Goal: Information Seeking & Learning: Learn about a topic

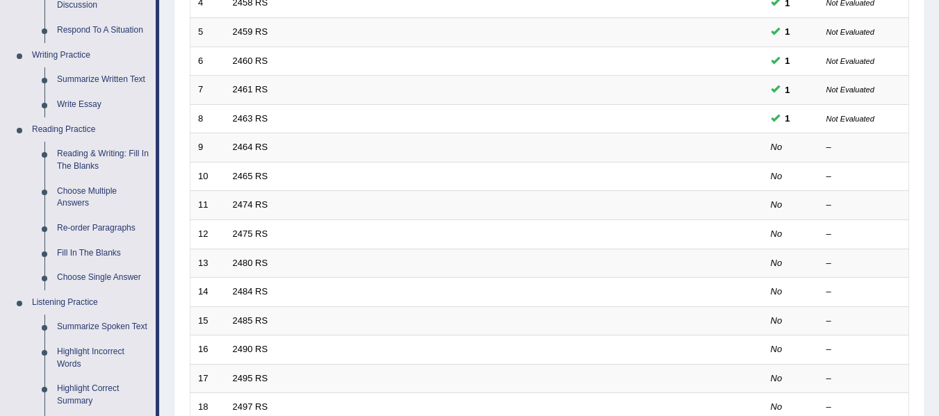
scroll to position [334, 0]
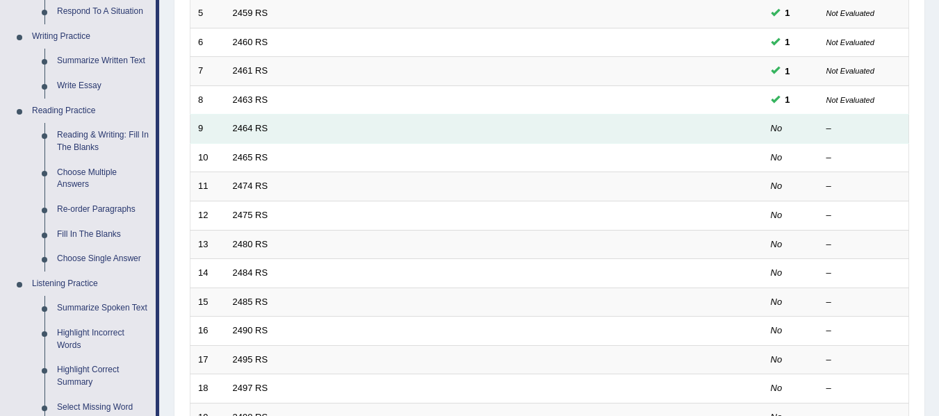
click at [508, 122] on td "2464 RS" at bounding box center [442, 129] width 434 height 29
click at [252, 128] on link "2464 RS" at bounding box center [250, 128] width 35 height 10
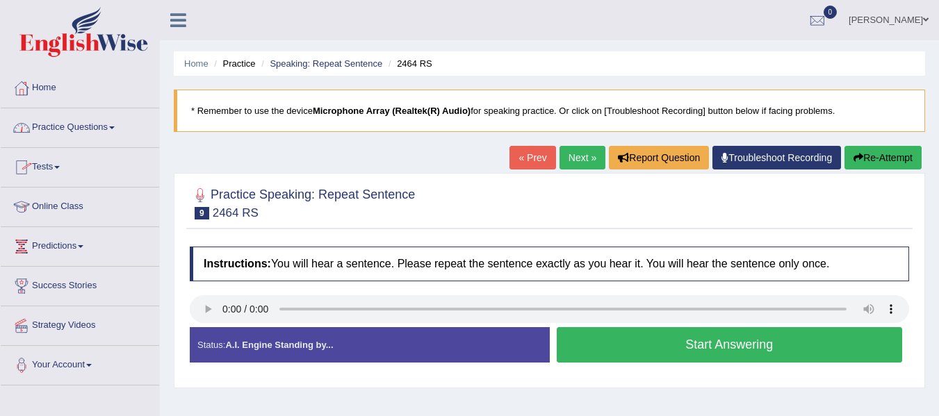
click at [118, 124] on link "Practice Questions" at bounding box center [80, 125] width 159 height 35
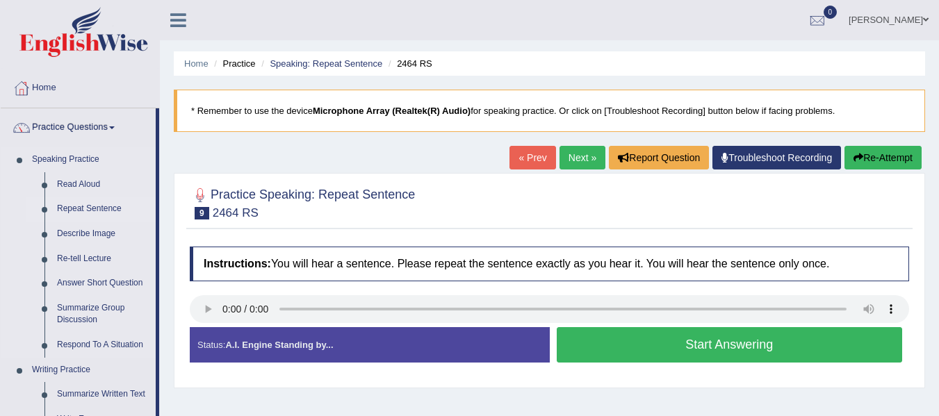
click at [86, 206] on link "Repeat Sentence" at bounding box center [103, 209] width 105 height 25
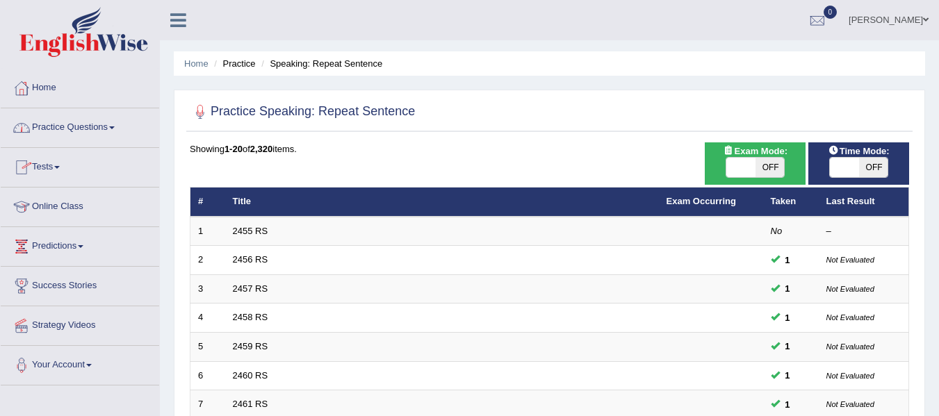
click at [120, 124] on link "Practice Questions" at bounding box center [80, 125] width 159 height 35
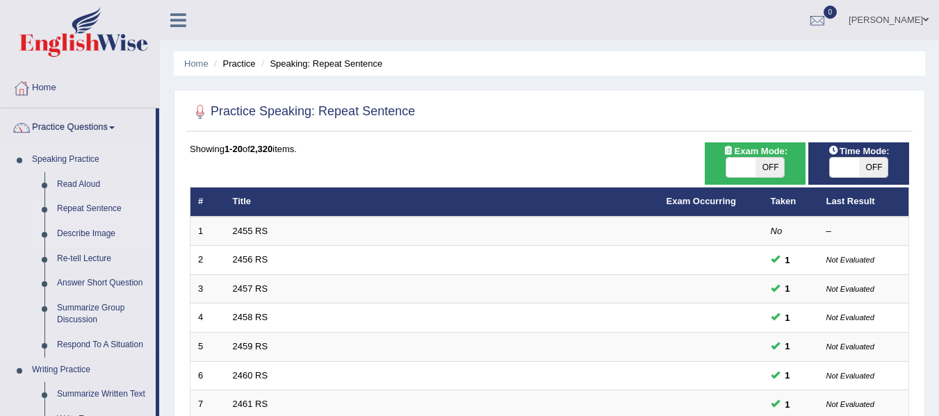
click at [100, 230] on link "Describe Image" at bounding box center [103, 234] width 105 height 25
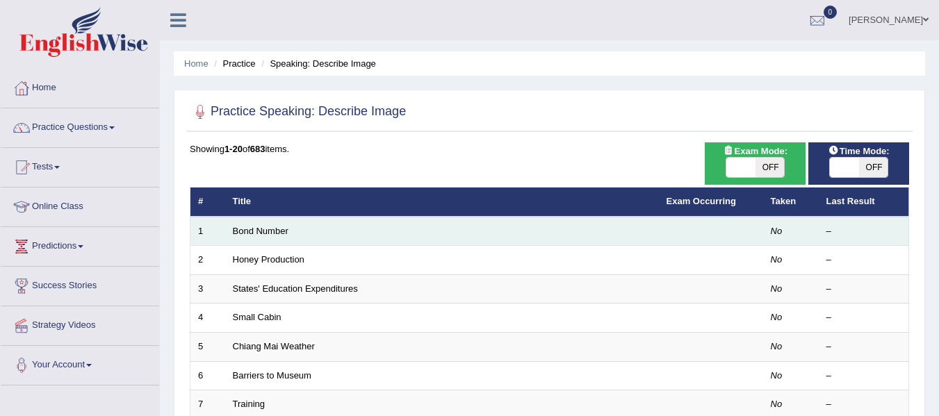
click at [291, 228] on td "Bond Number" at bounding box center [442, 231] width 434 height 29
click at [264, 232] on link "Bond Number" at bounding box center [261, 231] width 56 height 10
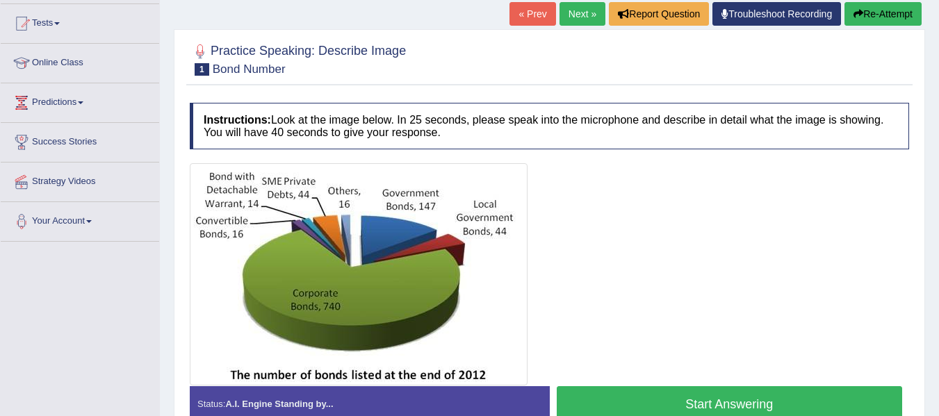
scroll to position [167, 0]
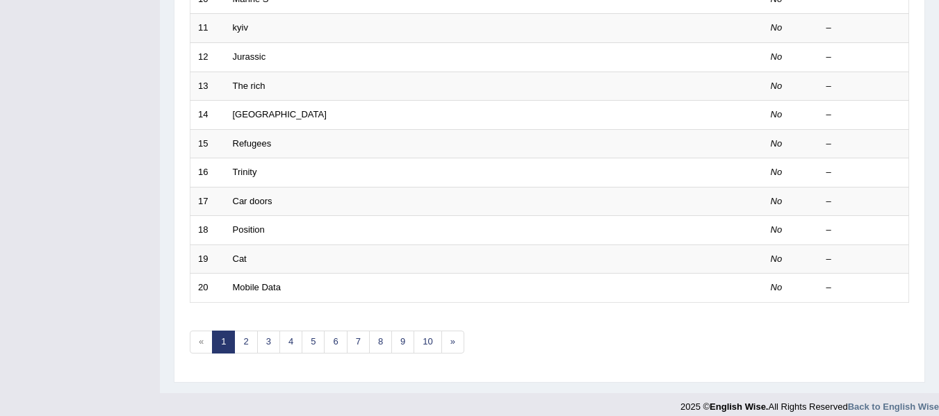
scroll to position [504, 0]
